Goal: Task Accomplishment & Management: Use online tool/utility

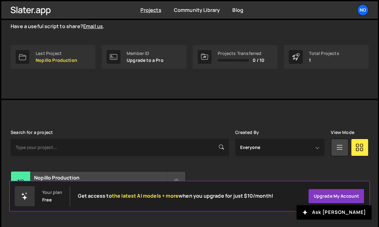
scroll to position [95, 0]
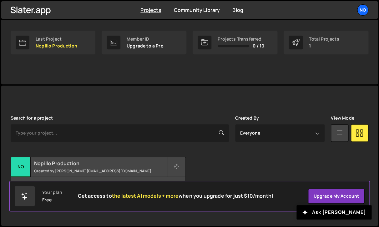
click at [79, 168] on div "Nopillo Production Created by cecile@nopillo.com" at bounding box center [98, 166] width 174 height 19
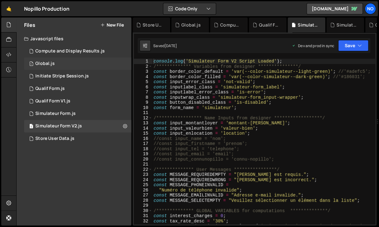
click at [82, 64] on div "1 Global.js 0" at bounding box center [77, 64] width 107 height 13
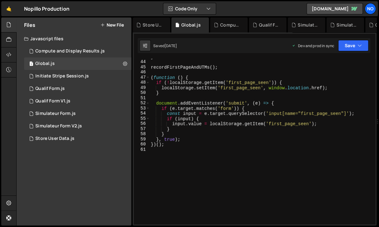
scroll to position [221, 0]
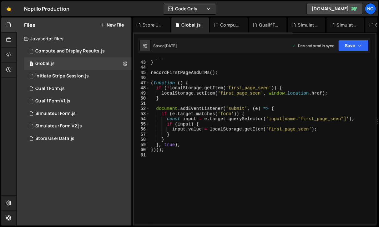
click at [170, 157] on div "}) ; } recordFirstPageAndUTMs ( ) ; ( function ( ) { if ( ! localStorage . getI…" at bounding box center [262, 143] width 226 height 176
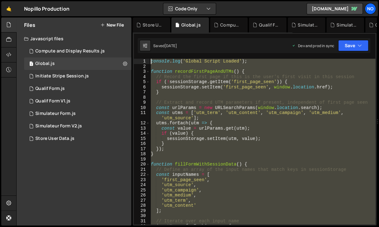
drag, startPoint x: 166, startPoint y: 157, endPoint x: 149, endPoint y: -25, distance: 182.9
click at [149, 59] on div "console . log ( 'Global Script Loaded' ) ; function recordFirstPageAndUTMs ( ) …" at bounding box center [262, 142] width 226 height 166
type textarea "console.log('Global Script Loaded');"
